Goal: Transaction & Acquisition: Book appointment/travel/reservation

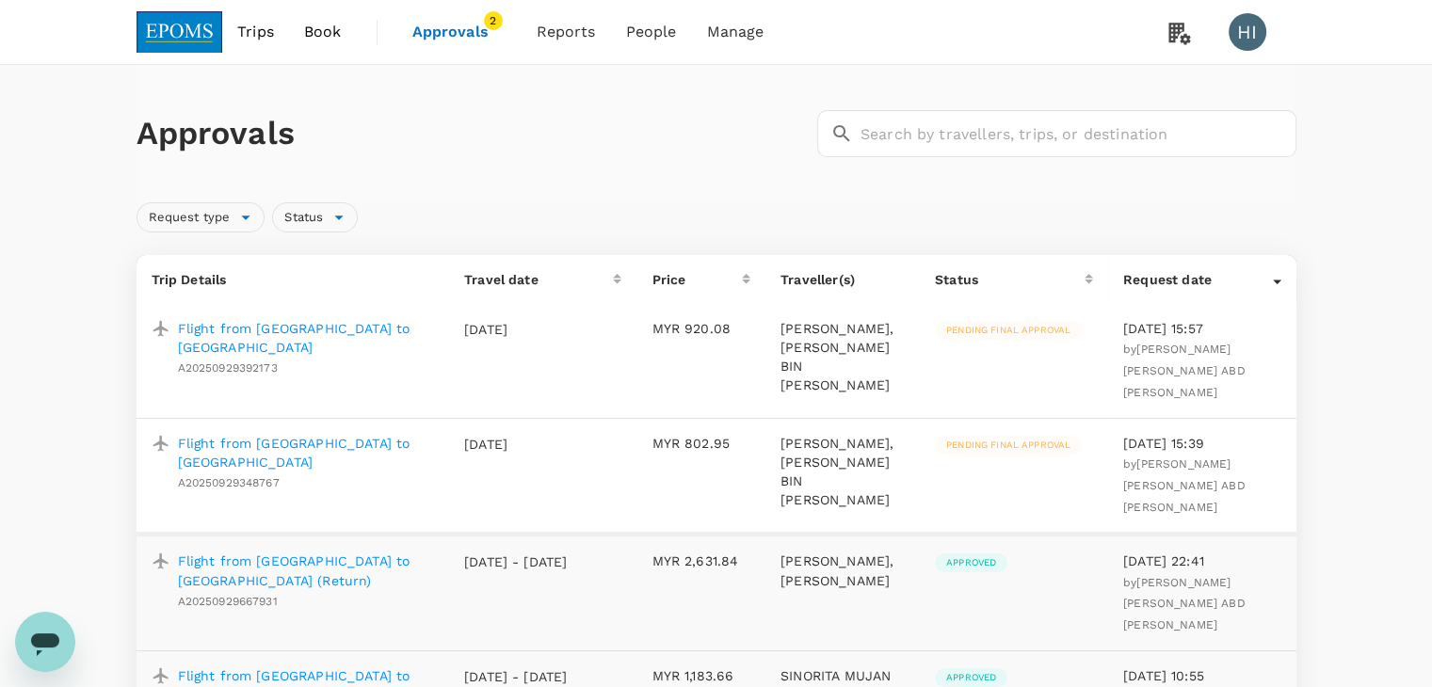
click at [178, 41] on img at bounding box center [180, 31] width 87 height 41
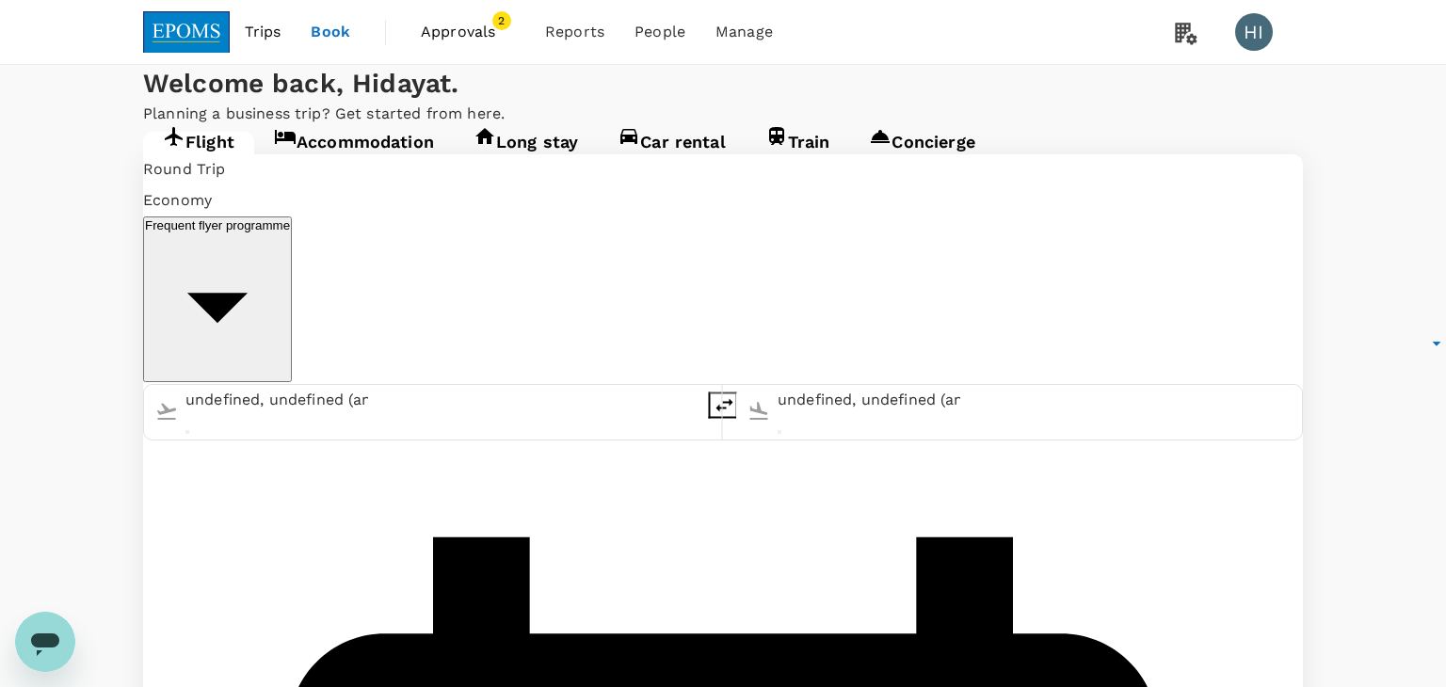
type input "Miri Intl (MYY)"
type input "Kuala Lumpur Intl ([GEOGRAPHIC_DATA])"
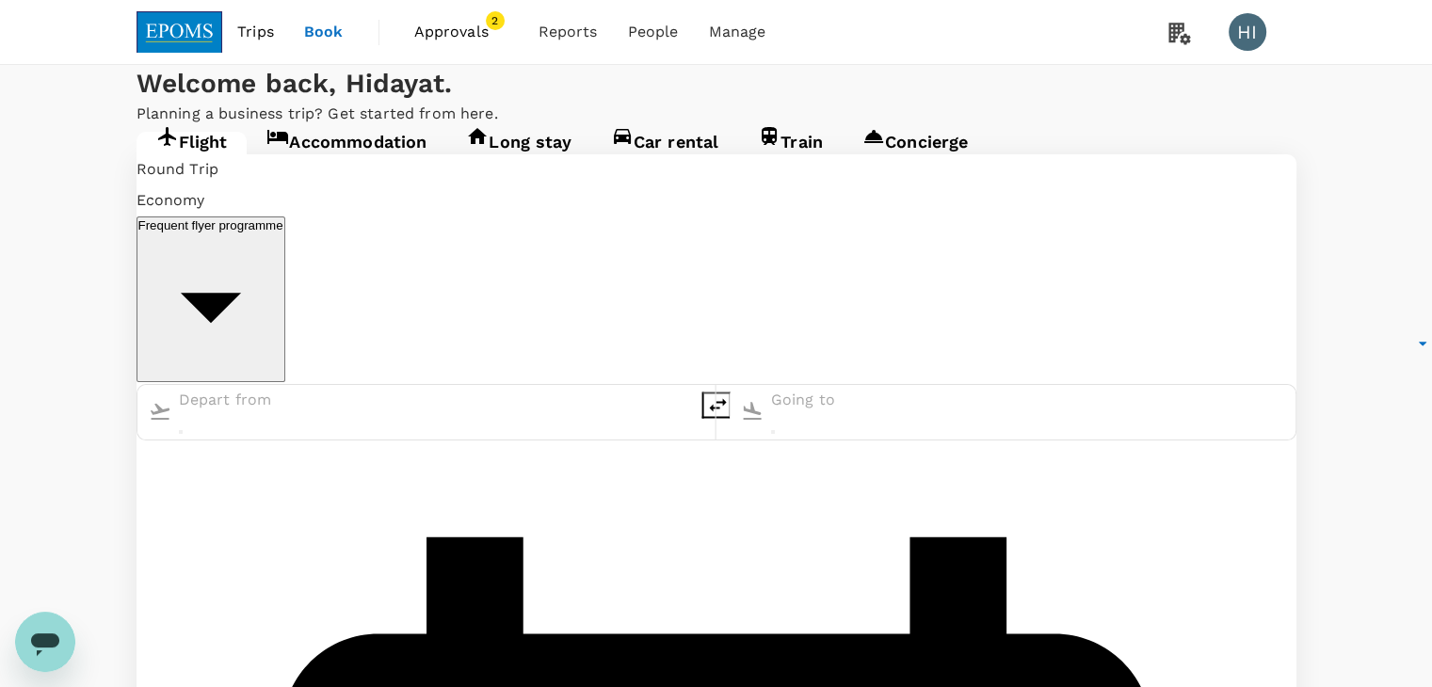
type input "Miri Intl (MYY)"
type input "Kuala Lumpur Intl ([GEOGRAPHIC_DATA])"
type input "Miri Intl (MYY)"
type input "Kuala Lumpur Intl ([GEOGRAPHIC_DATA])"
click at [706, 394] on icon "delete" at bounding box center [717, 405] width 23 height 23
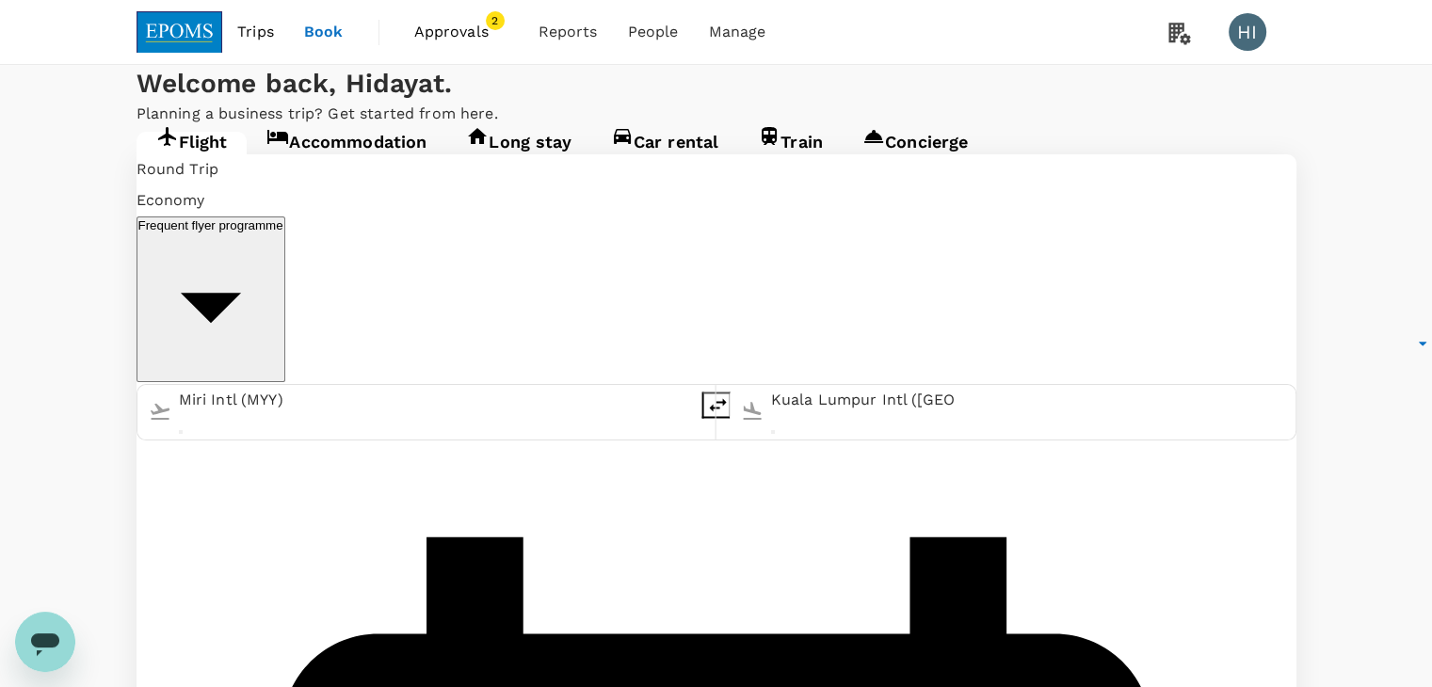
type input "Kuala Lumpur Intl ([GEOGRAPHIC_DATA])"
click at [771, 386] on input "Miri Intl (MYY)" at bounding box center [862, 401] width 183 height 30
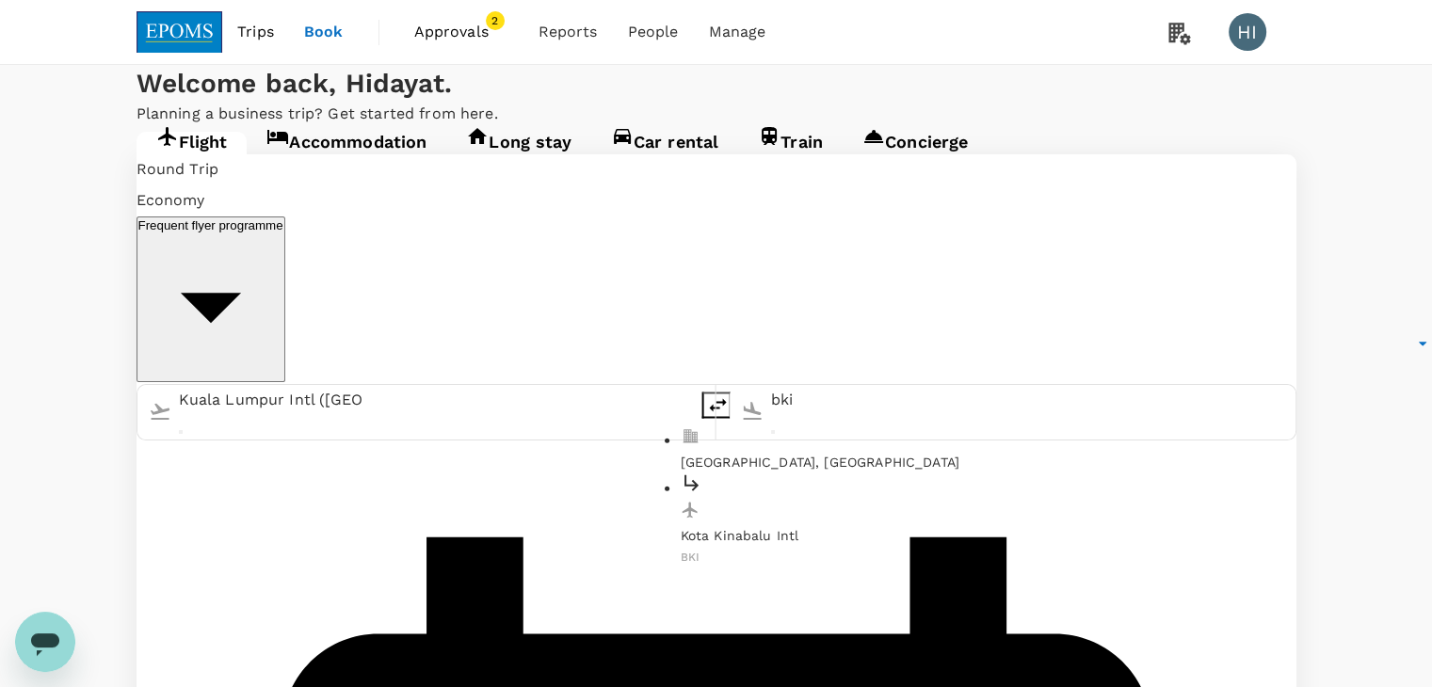
click at [681, 526] on p "Kota Kinabalu Intl" at bounding box center [897, 535] width 433 height 19
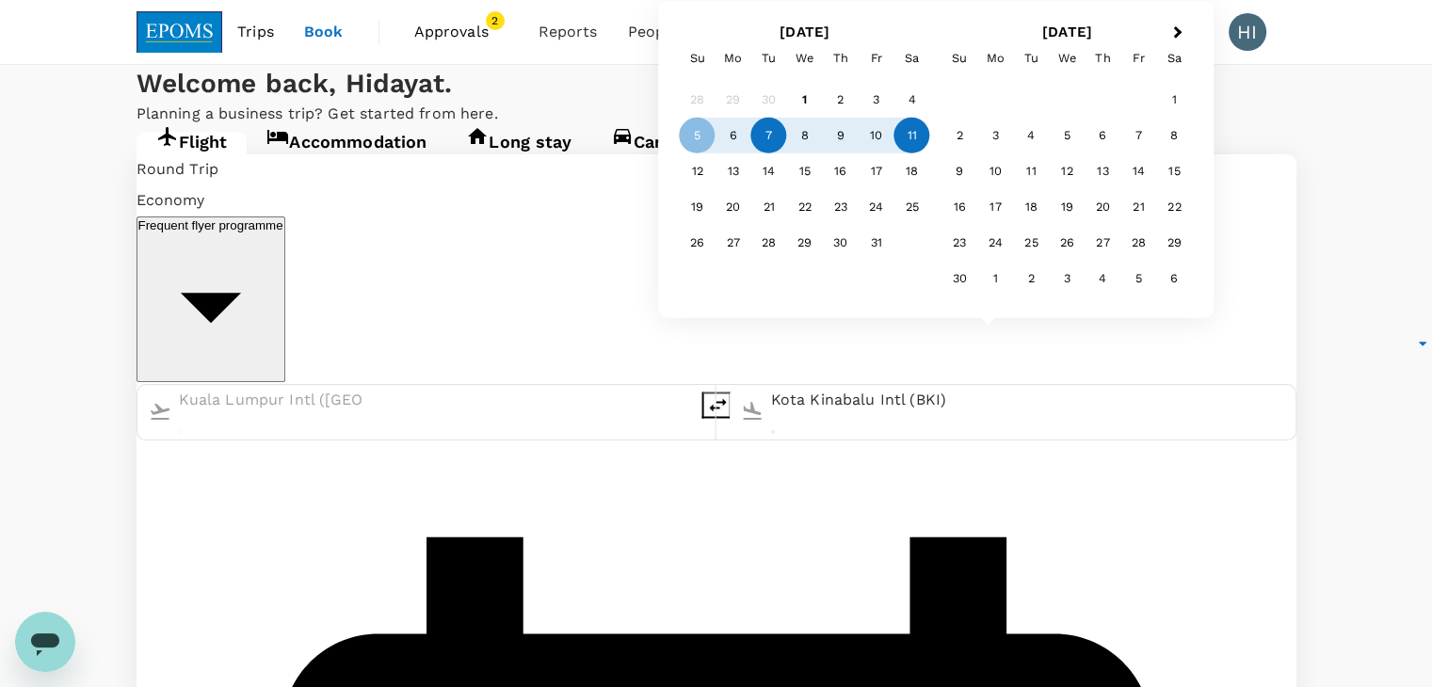
type input "Kota Kinabalu Intl (BKI)"
click at [765, 133] on div "7" at bounding box center [769, 136] width 36 height 36
click at [847, 134] on div "9" at bounding box center [841, 136] width 36 height 36
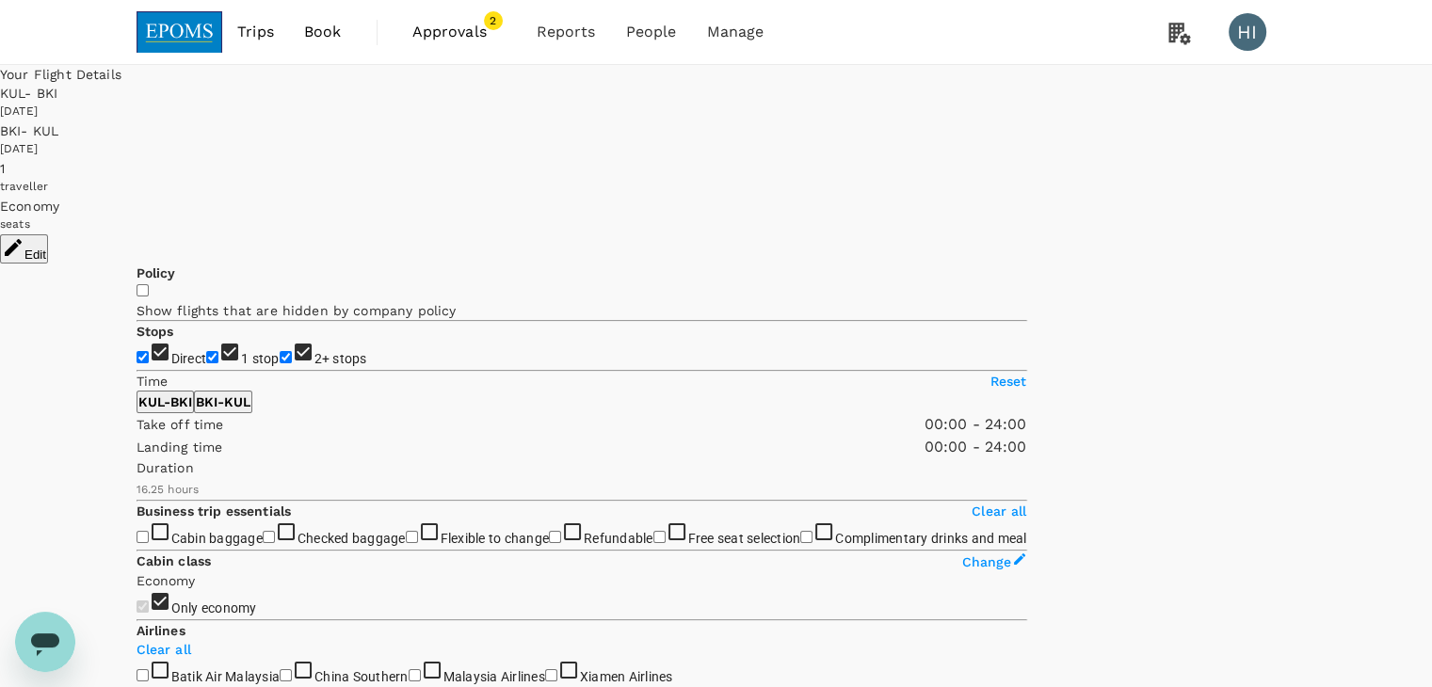
click at [206, 351] on input "1 stop" at bounding box center [212, 357] width 12 height 12
checkbox input "false"
click at [280, 363] on input "2+ stops" at bounding box center [286, 357] width 12 height 12
checkbox input "false"
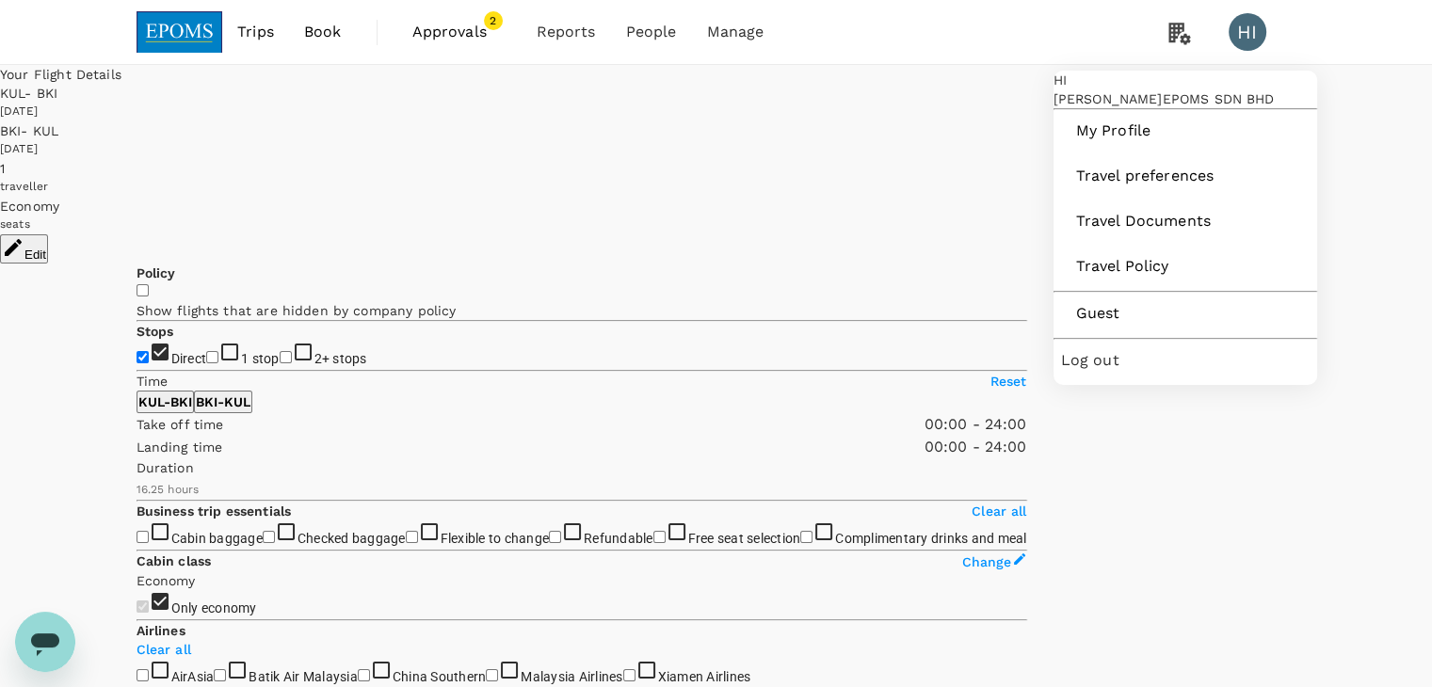
click at [1250, 26] on div "HI" at bounding box center [1248, 32] width 38 height 38
click at [1106, 381] on div "Log out" at bounding box center [1185, 360] width 249 height 41
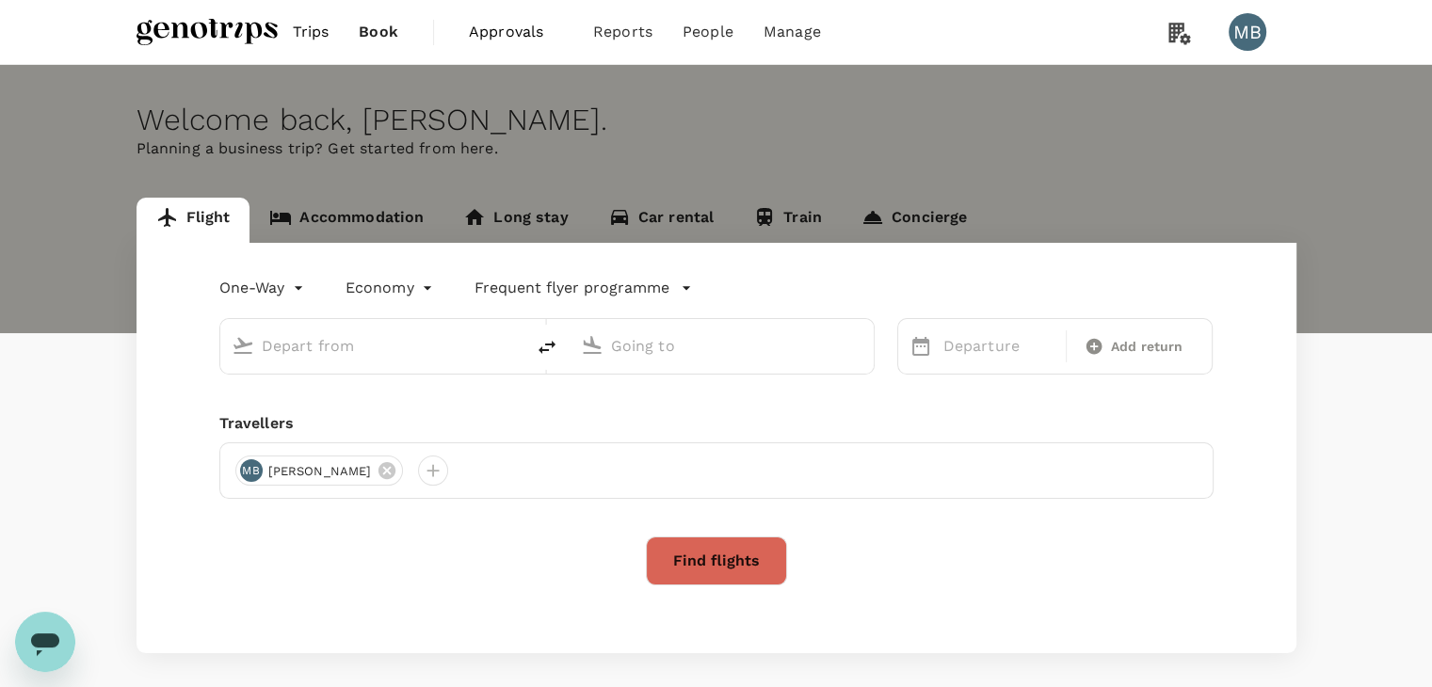
type input "roundtrip"
type input "Kuala Lumpur Intl ([GEOGRAPHIC_DATA])"
type input "Penang Intl (PEN)"
